Goal: Transaction & Acquisition: Purchase product/service

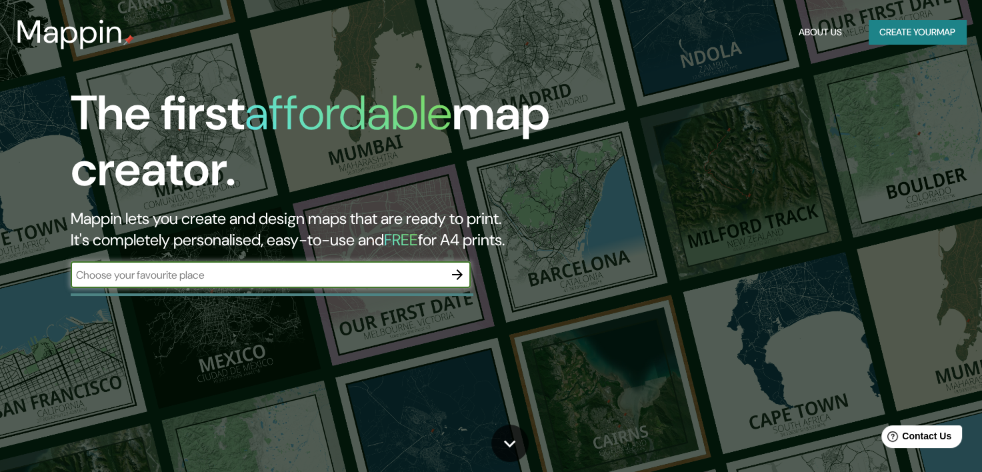
click at [355, 277] on input "text" at bounding box center [257, 274] width 373 height 15
paste input "[GEOGRAPHIC_DATA]"
click at [375, 272] on input "[GEOGRAPHIC_DATA]" at bounding box center [257, 274] width 373 height 15
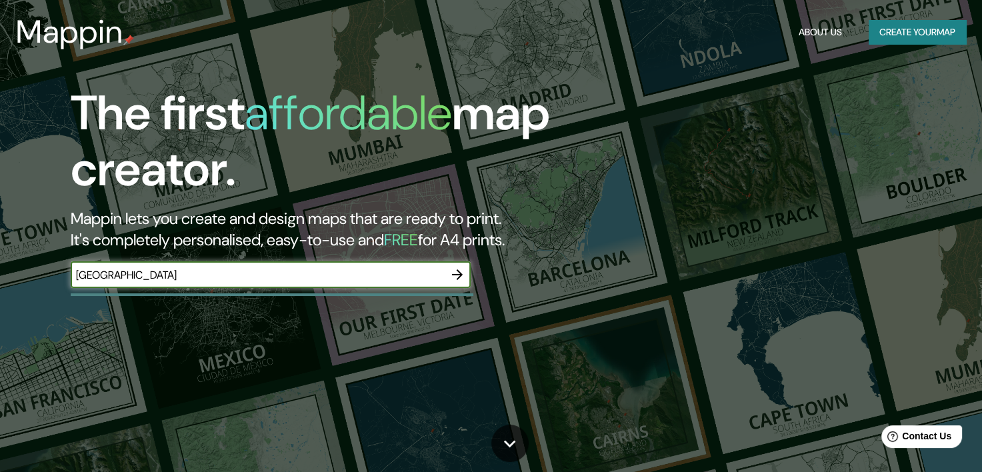
paste input ", 04160 L'Escale, [GEOGRAPHIC_DATA]"
type input "[STREET_ADDRESS]"
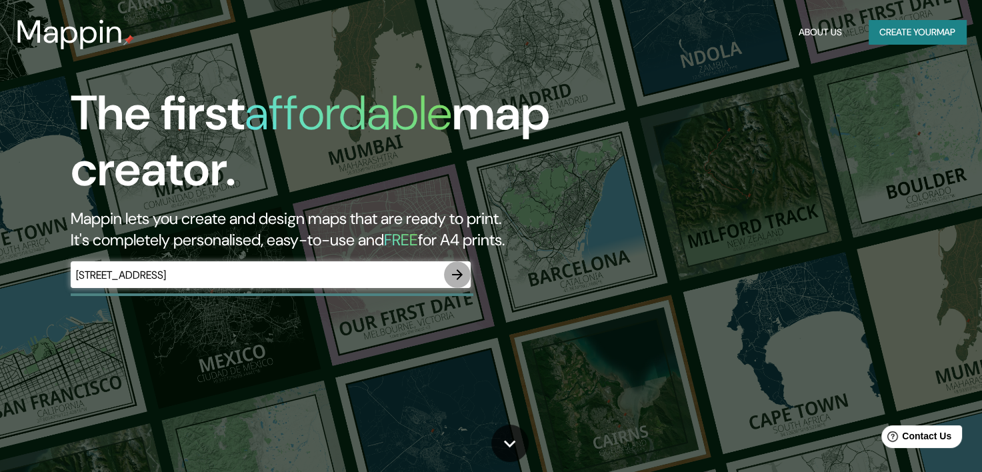
click at [466, 283] on button "button" at bounding box center [457, 274] width 27 height 27
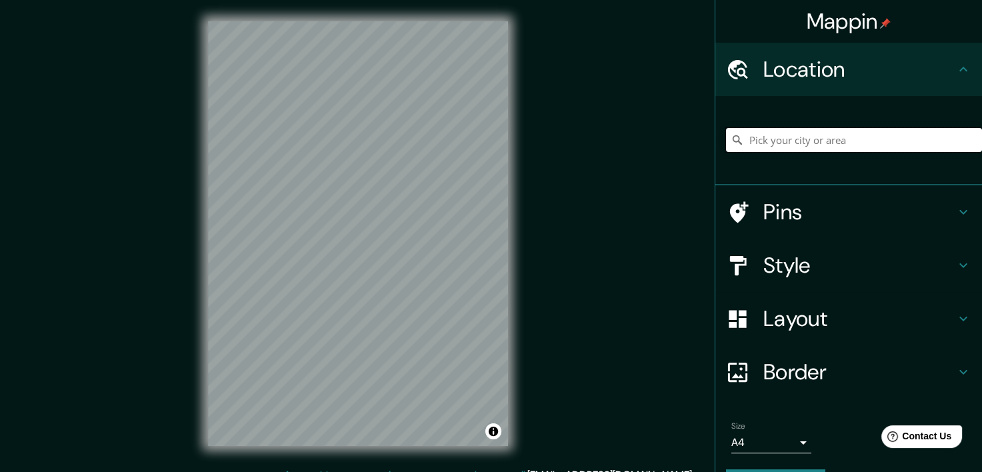
click at [806, 130] on input "Pick your city or area" at bounding box center [854, 140] width 256 height 24
paste input "[STREET_ADDRESS]"
type input "[STREET_ADDRESS]"
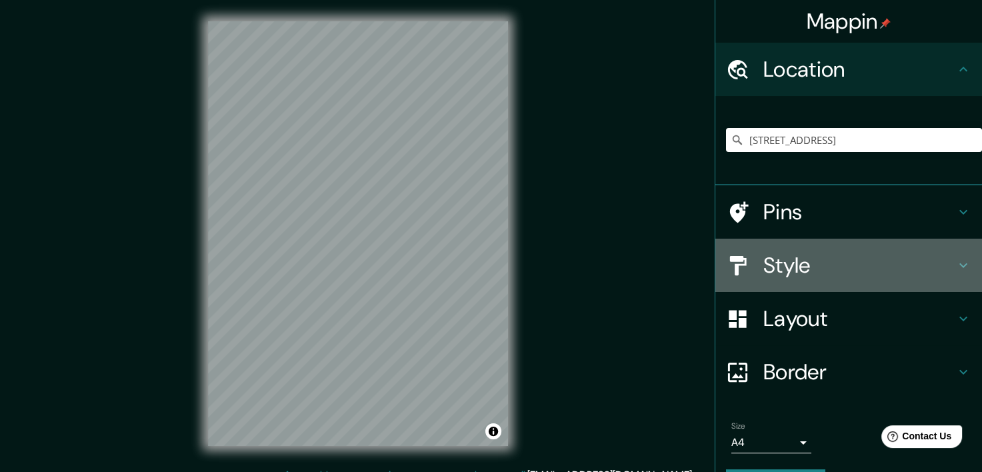
click at [799, 264] on h4 "Style" at bounding box center [860, 265] width 192 height 27
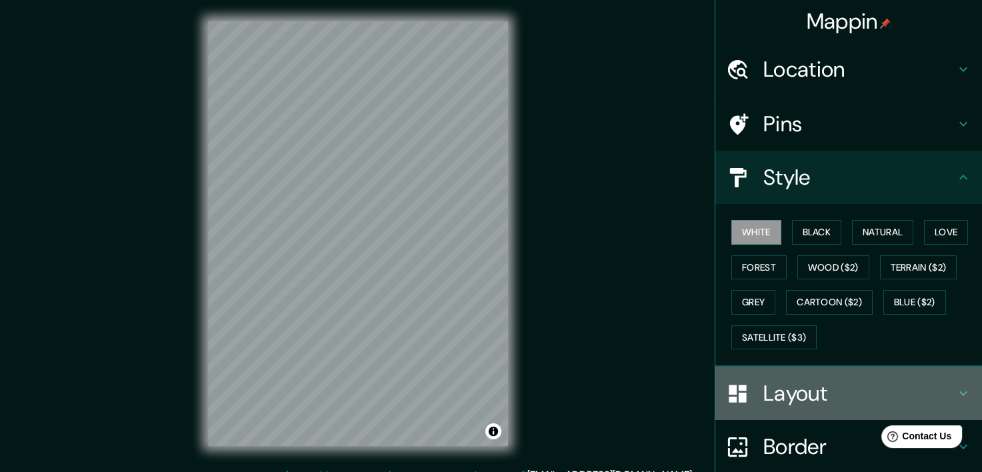
click at [802, 392] on h4 "Layout" at bounding box center [860, 393] width 192 height 27
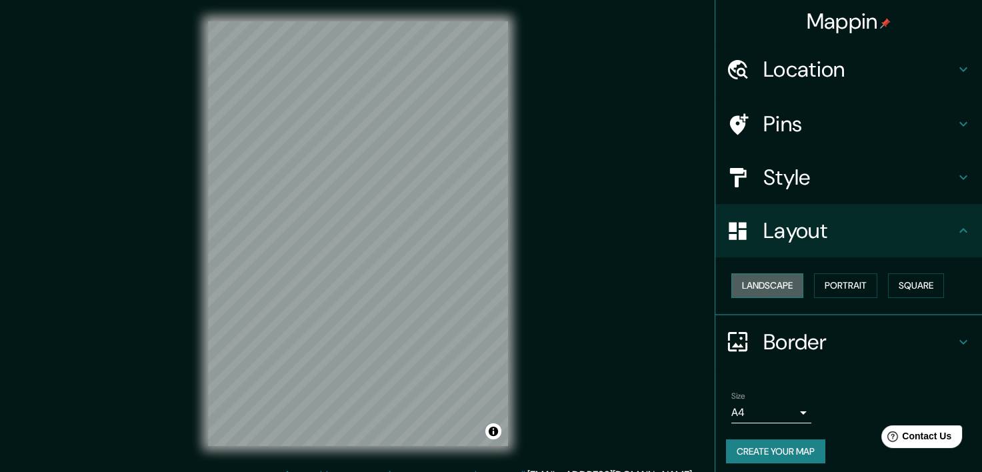
click at [758, 280] on button "Landscape" at bounding box center [768, 285] width 72 height 25
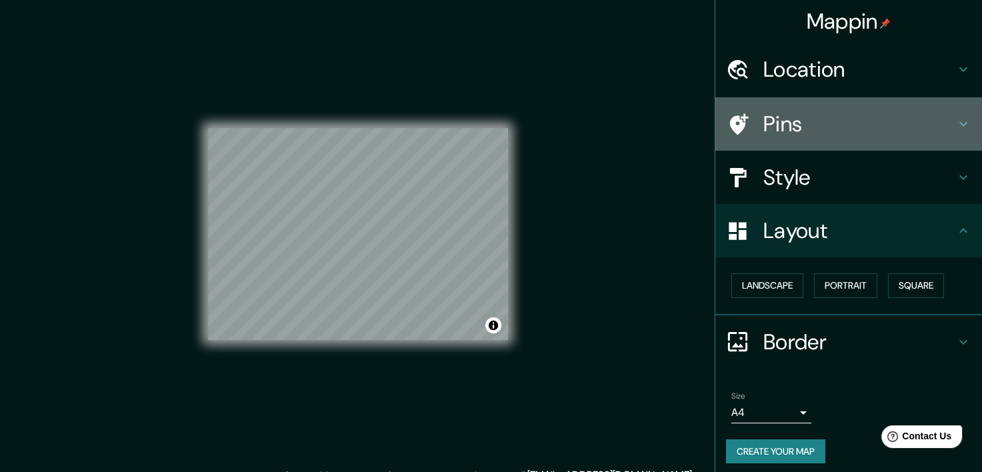
click at [799, 115] on h4 "Pins" at bounding box center [860, 124] width 192 height 27
